Goal: Task Accomplishment & Management: Manage account settings

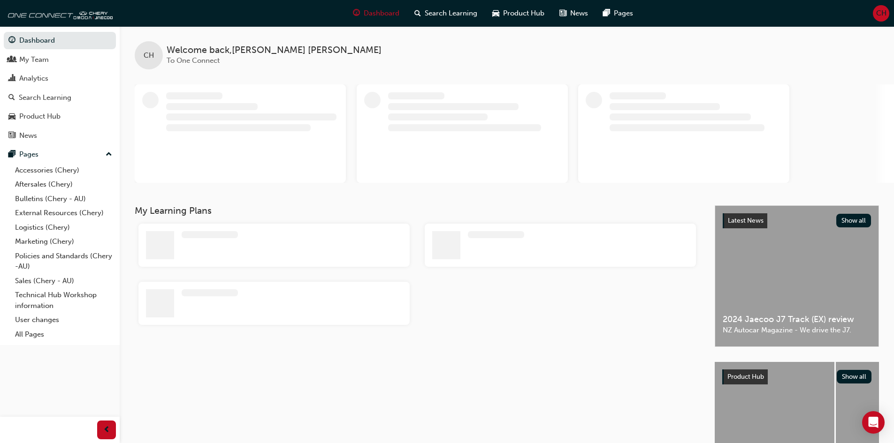
click at [880, 15] on span "CH" at bounding box center [881, 13] width 10 height 11
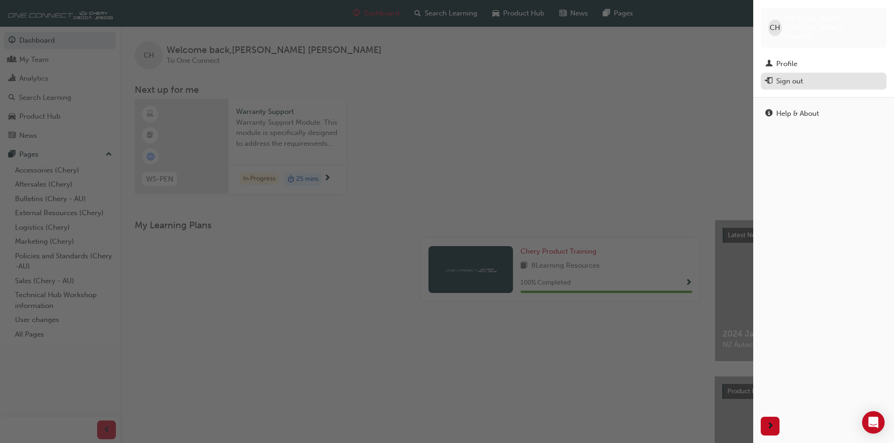
click at [807, 76] on div "Sign out" at bounding box center [823, 82] width 116 height 12
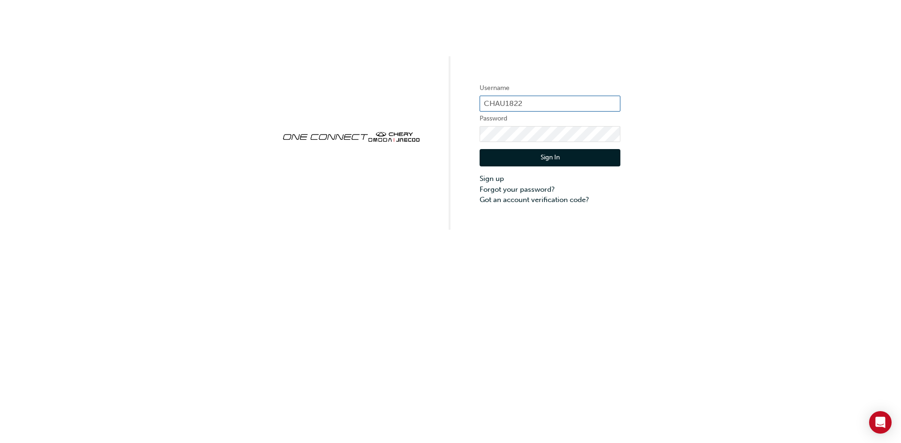
click at [558, 105] on input "CHAU1822" at bounding box center [549, 104] width 141 height 16
type input "CHAU0853"
click at [541, 154] on button "Sign In" at bounding box center [549, 158] width 141 height 18
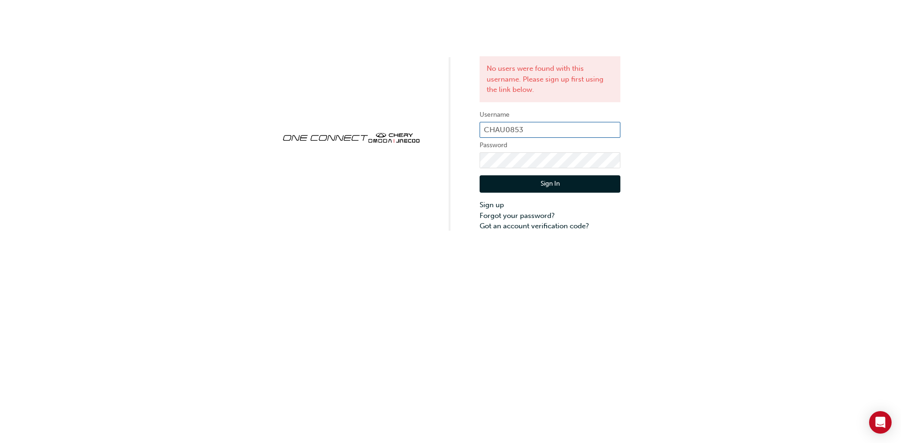
click at [538, 132] on input "CHAU0853" at bounding box center [549, 130] width 141 height 16
click at [550, 188] on button "Sign In" at bounding box center [549, 184] width 141 height 18
click at [550, 133] on input "CHAU0853" at bounding box center [549, 130] width 141 height 16
click at [554, 133] on input "CHAU0853" at bounding box center [549, 130] width 141 height 16
type input "CHAU1822"
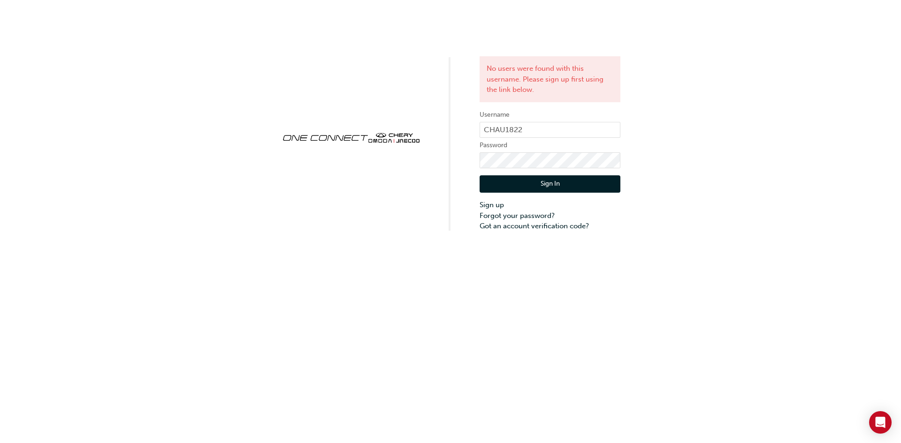
click at [556, 187] on button "Sign In" at bounding box center [549, 184] width 141 height 18
